Goal: Transaction & Acquisition: Book appointment/travel/reservation

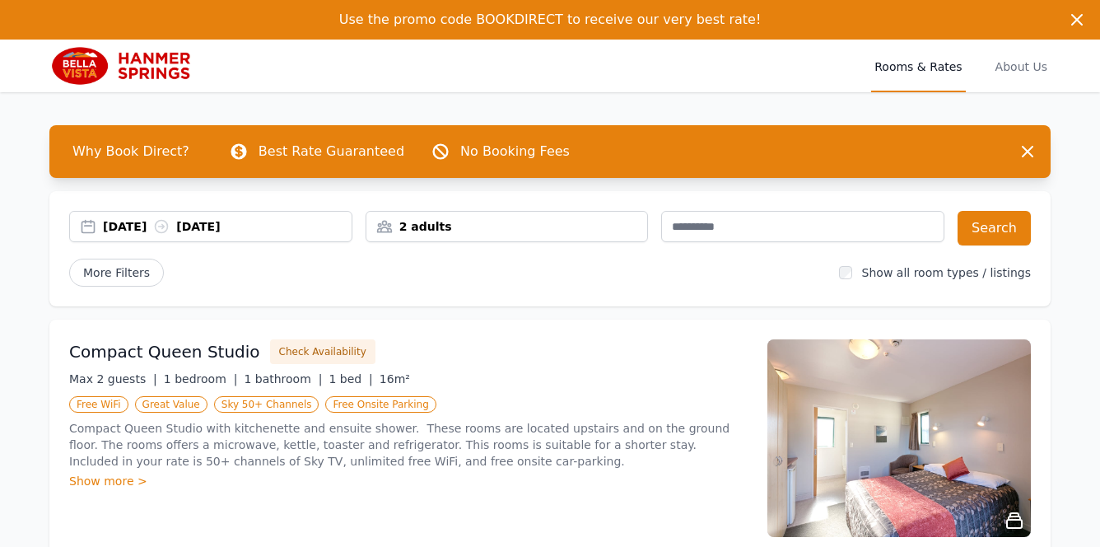
click at [455, 222] on div "2 adults" at bounding box center [507, 226] width 282 height 16
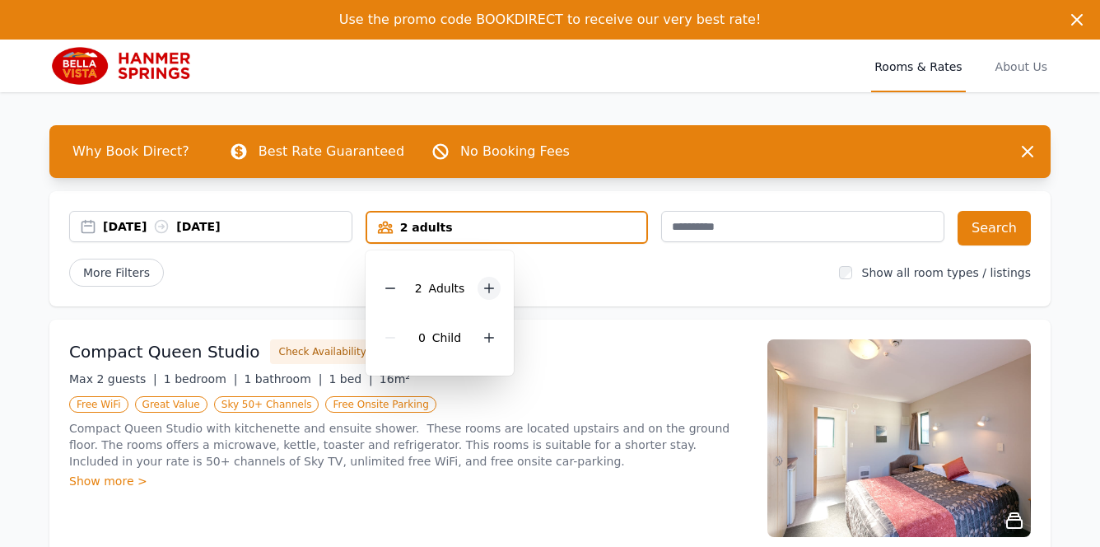
click at [488, 287] on icon at bounding box center [489, 288] width 13 height 13
click at [991, 229] on button "Search" at bounding box center [994, 228] width 73 height 35
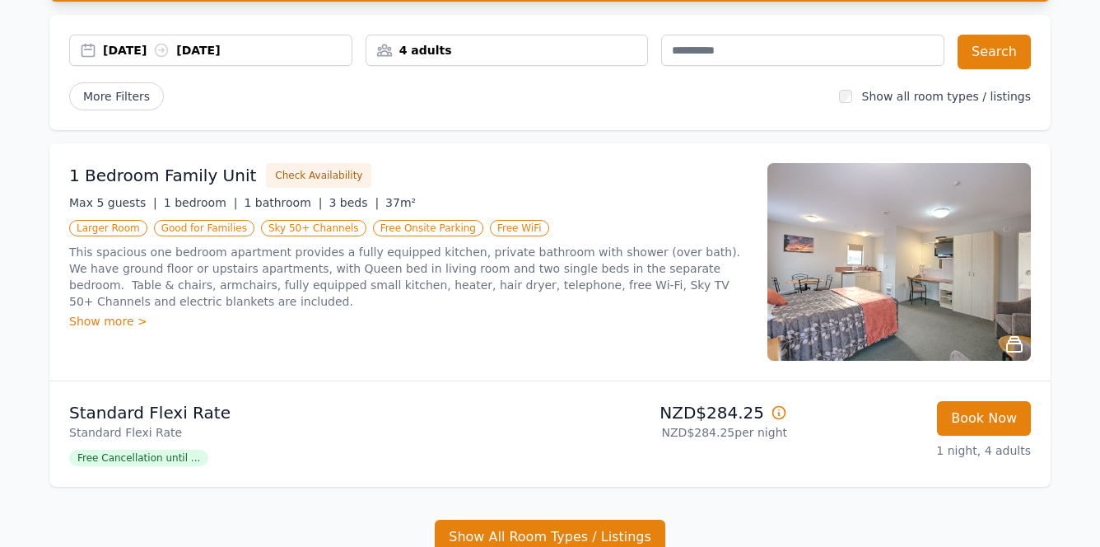
scroll to position [179, 8]
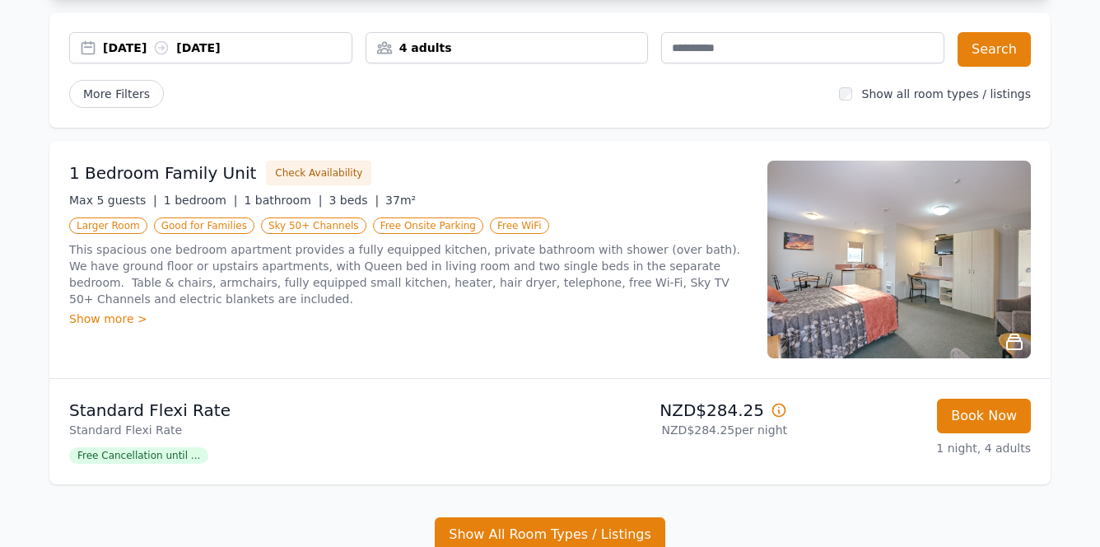
click at [993, 280] on img at bounding box center [900, 260] width 264 height 198
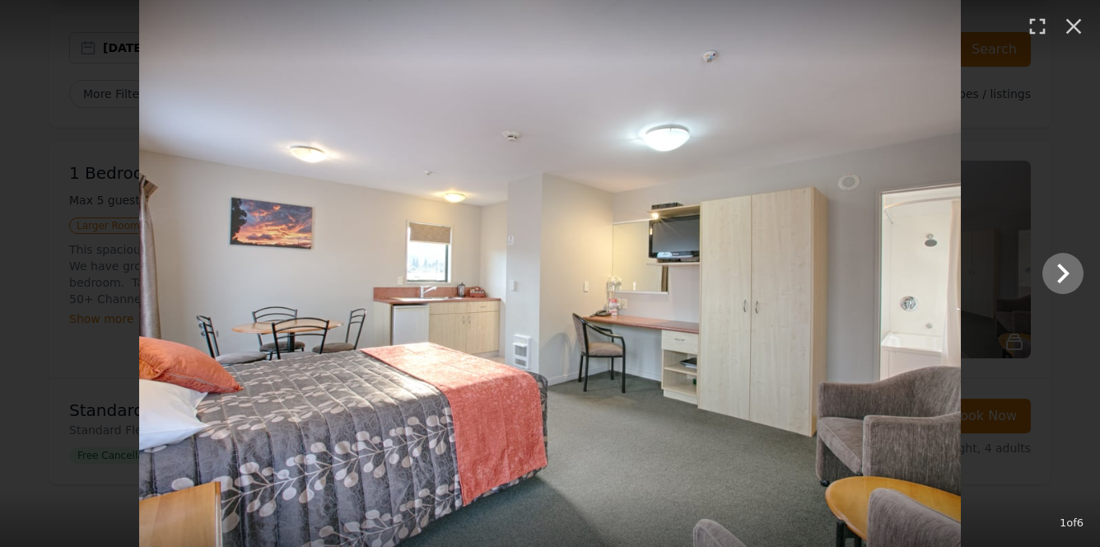
click at [1065, 272] on icon "Show slide 2 of 6" at bounding box center [1063, 274] width 12 height 20
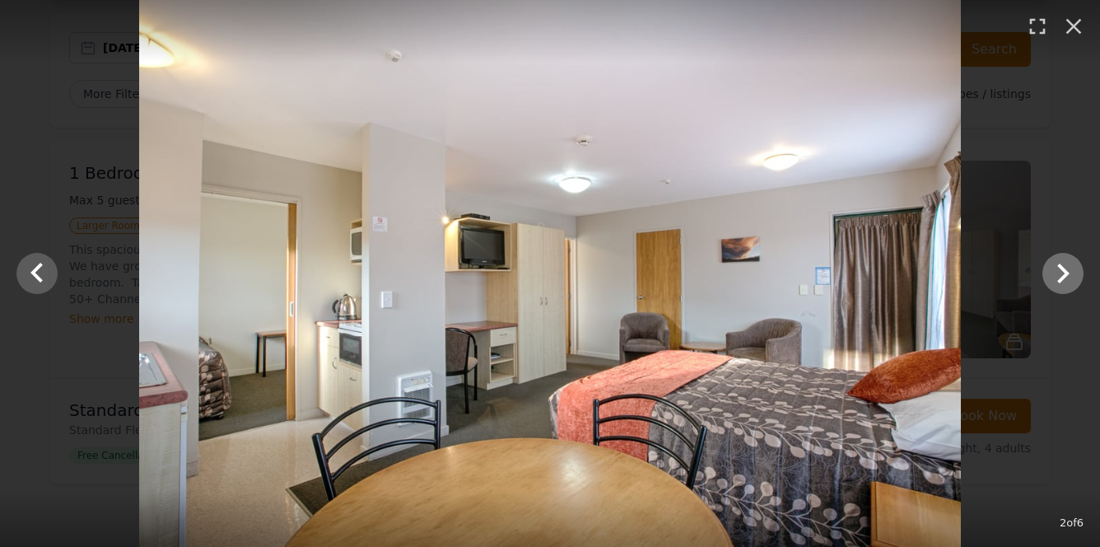
click at [1065, 272] on icon "Show slide 3 of 6" at bounding box center [1063, 274] width 12 height 20
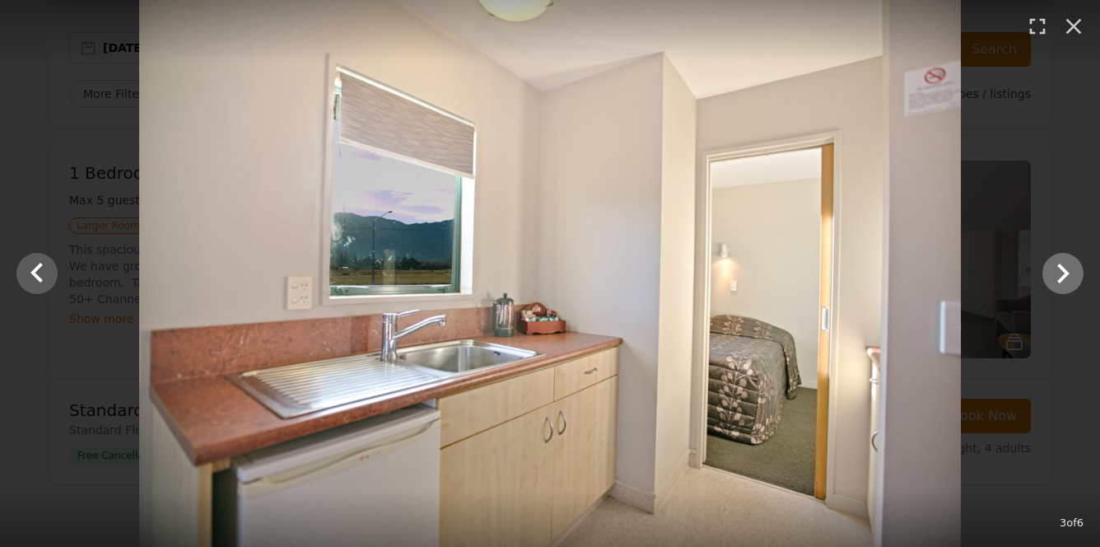
click at [1065, 272] on icon "Show slide 4 of 6" at bounding box center [1063, 274] width 12 height 20
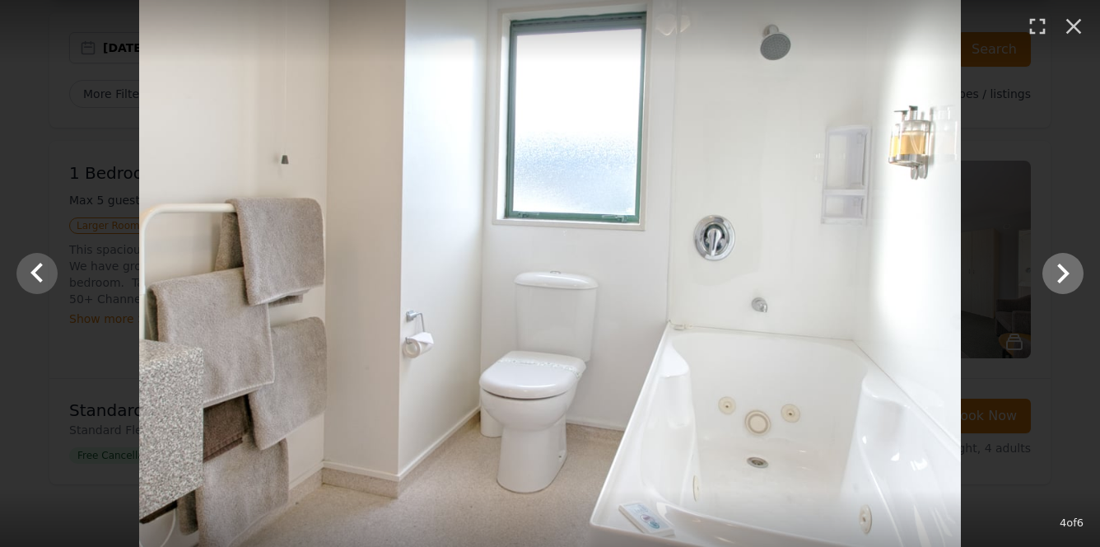
click at [1065, 272] on icon "Show slide 5 of 6" at bounding box center [1063, 274] width 12 height 20
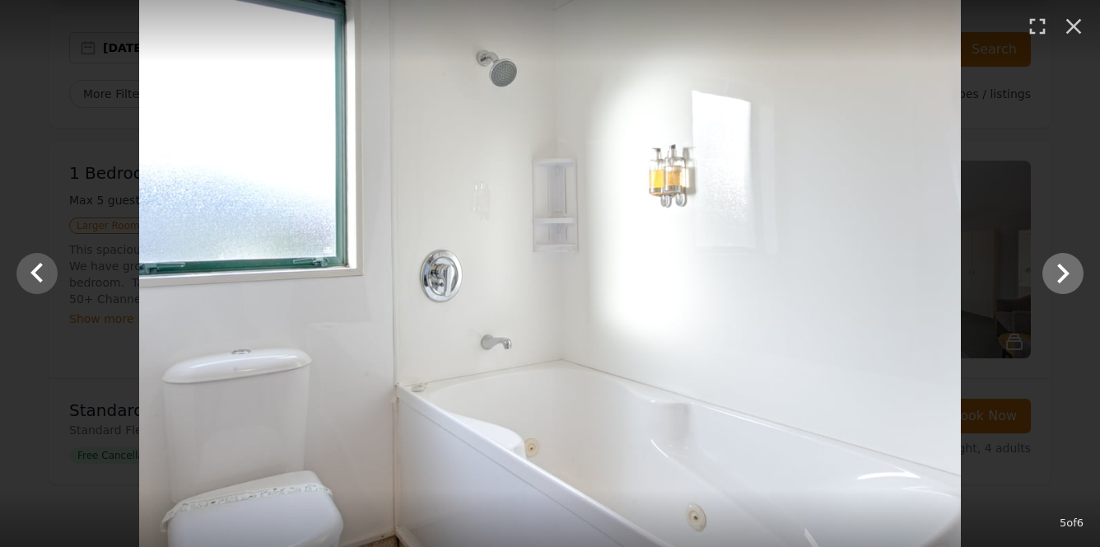
click at [1065, 272] on icon "Show slide 6 of 6" at bounding box center [1063, 274] width 12 height 20
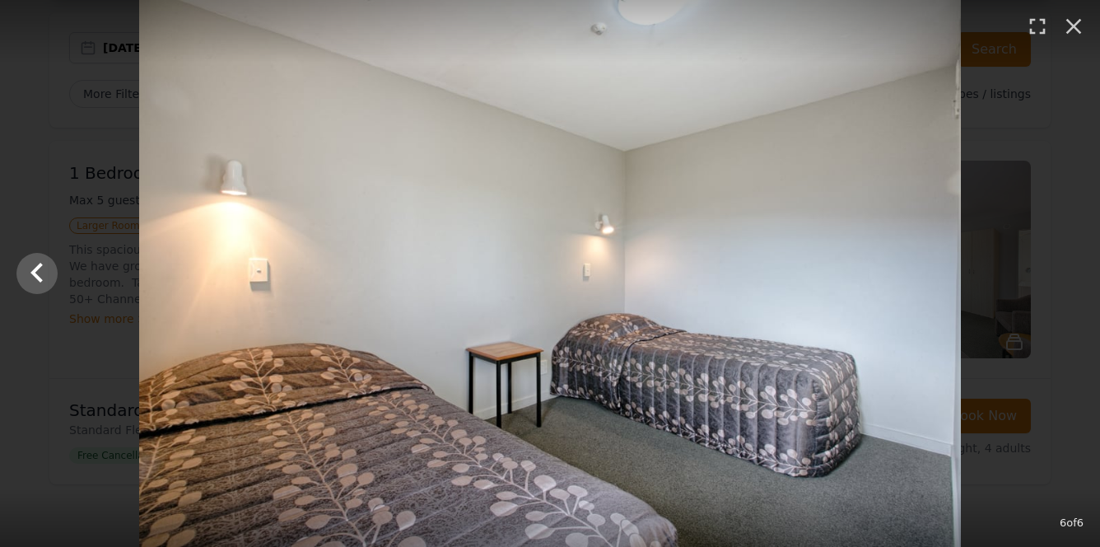
click at [1065, 272] on div at bounding box center [550, 273] width 1100 height 547
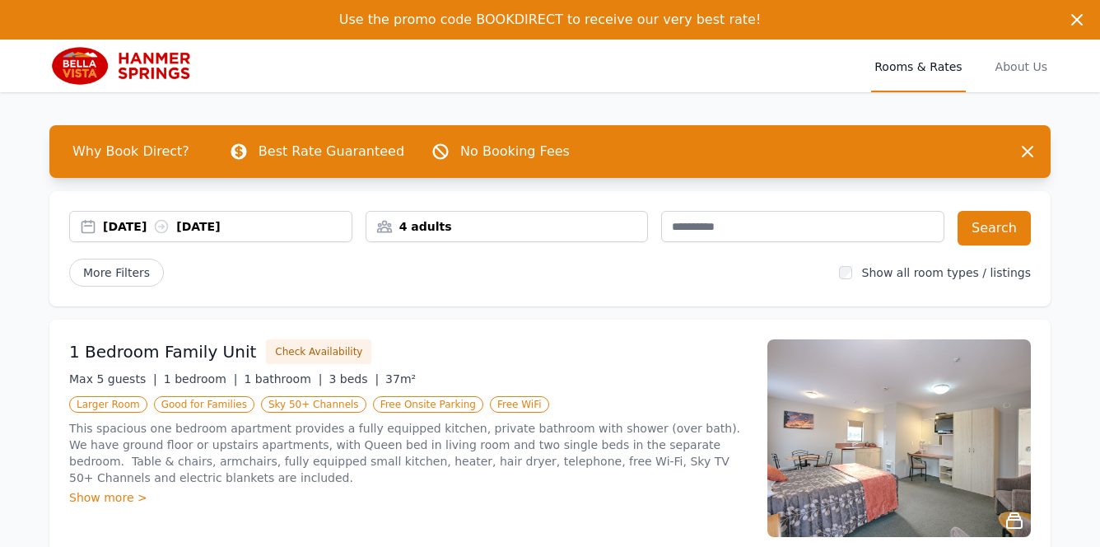
scroll to position [0, 0]
